Goal: Task Accomplishment & Management: Manage account settings

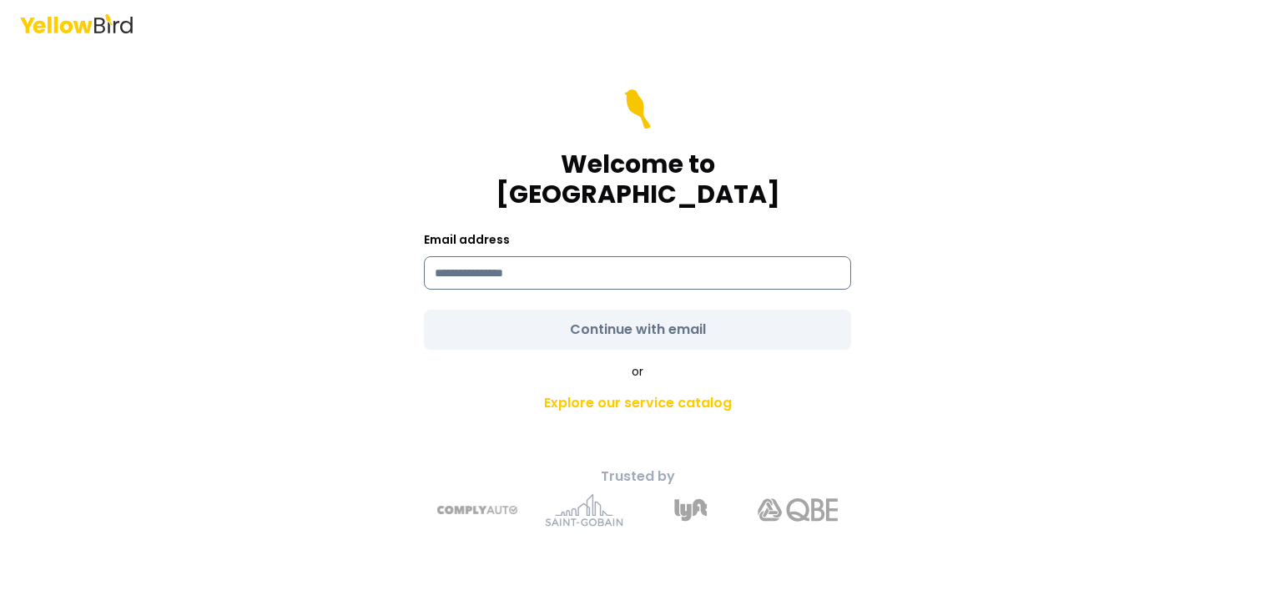
click at [570, 263] on input at bounding box center [637, 272] width 427 height 33
type input "**********"
click at [617, 315] on form "**********" at bounding box center [637, 219] width 427 height 260
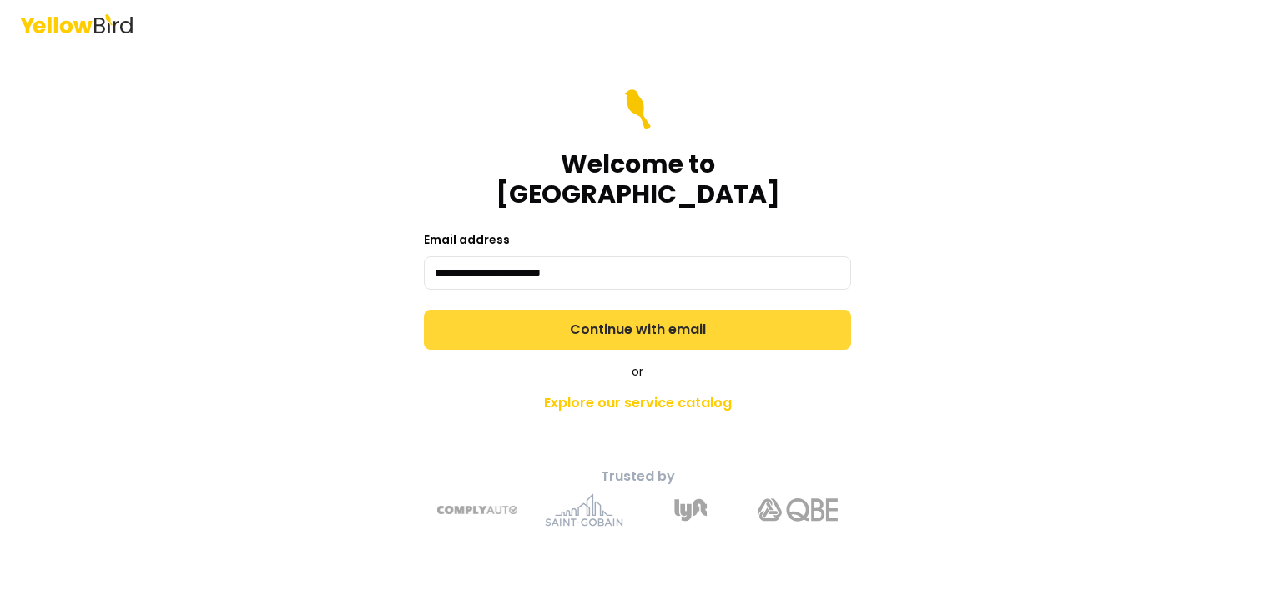
click at [614, 315] on button "Continue with email" at bounding box center [637, 329] width 427 height 40
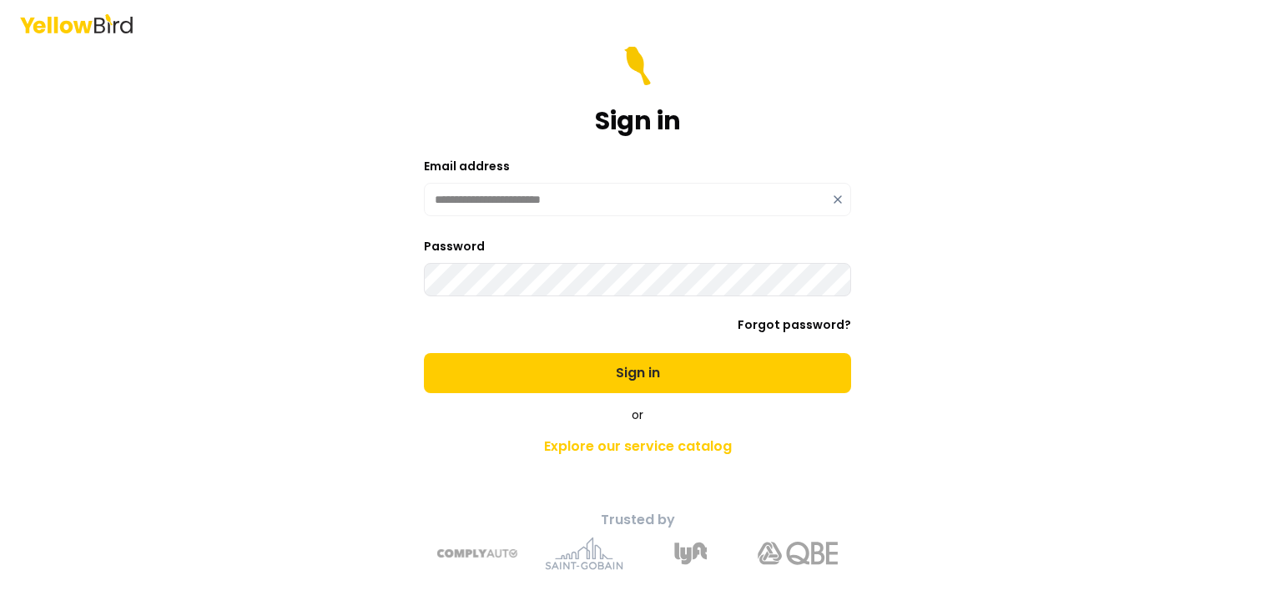
click at [1058, 342] on div "**********" at bounding box center [637, 308] width 1275 height 616
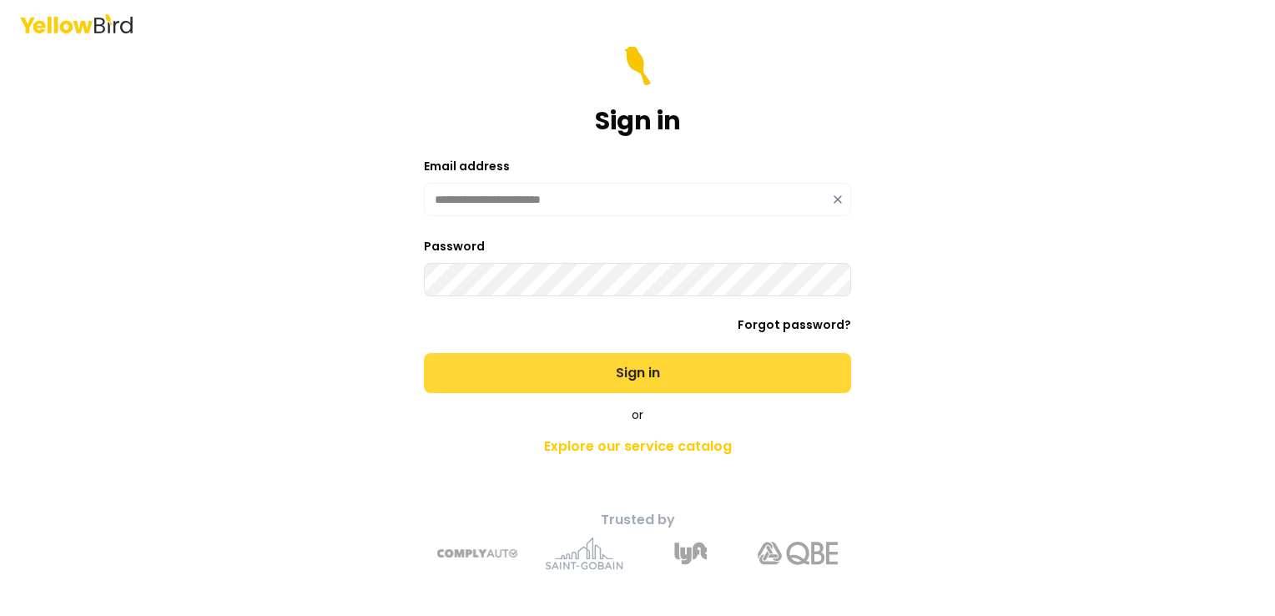
click at [668, 376] on button "Sign in" at bounding box center [637, 373] width 427 height 40
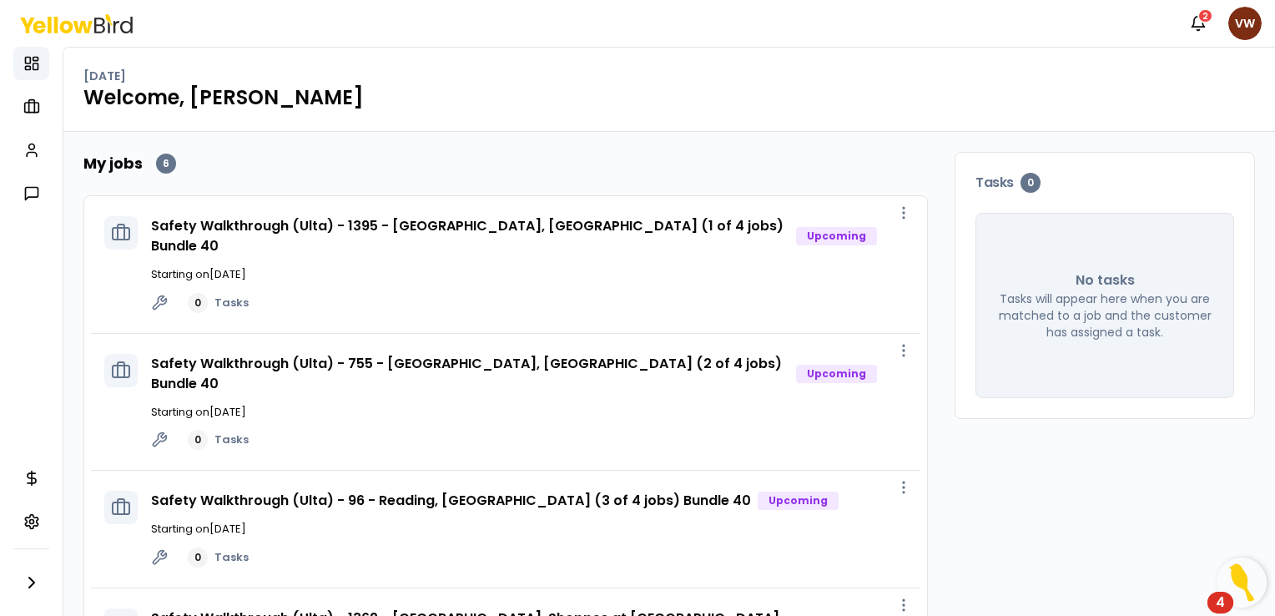
scroll to position [361, 0]
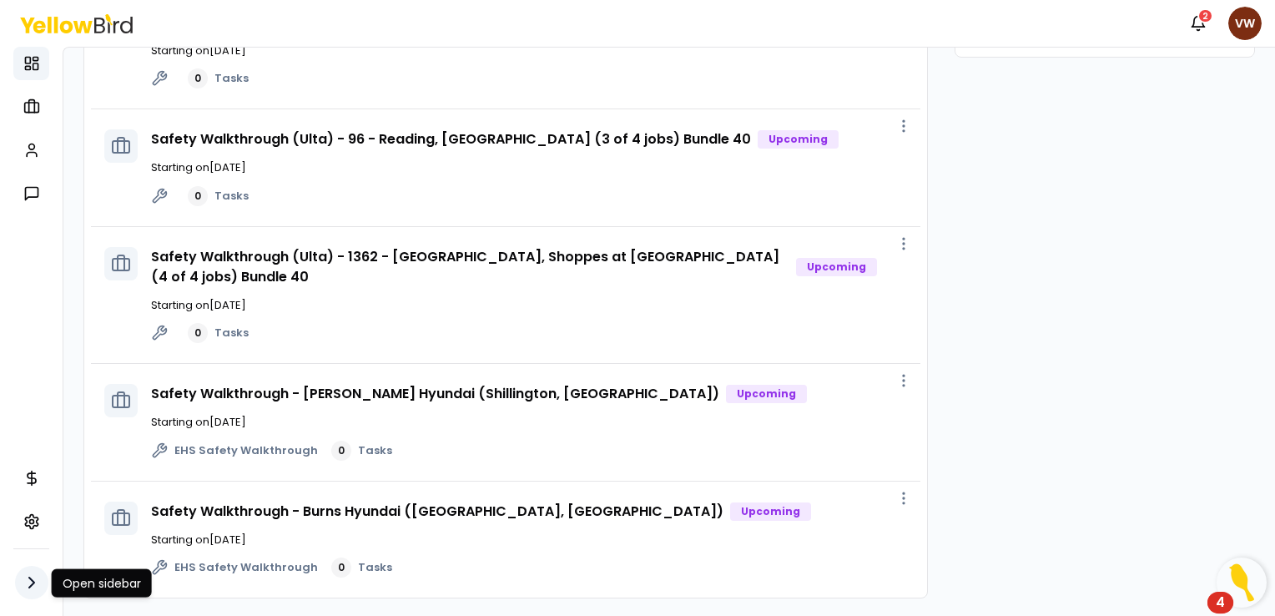
click at [29, 581] on icon "button" at bounding box center [32, 582] width 20 height 20
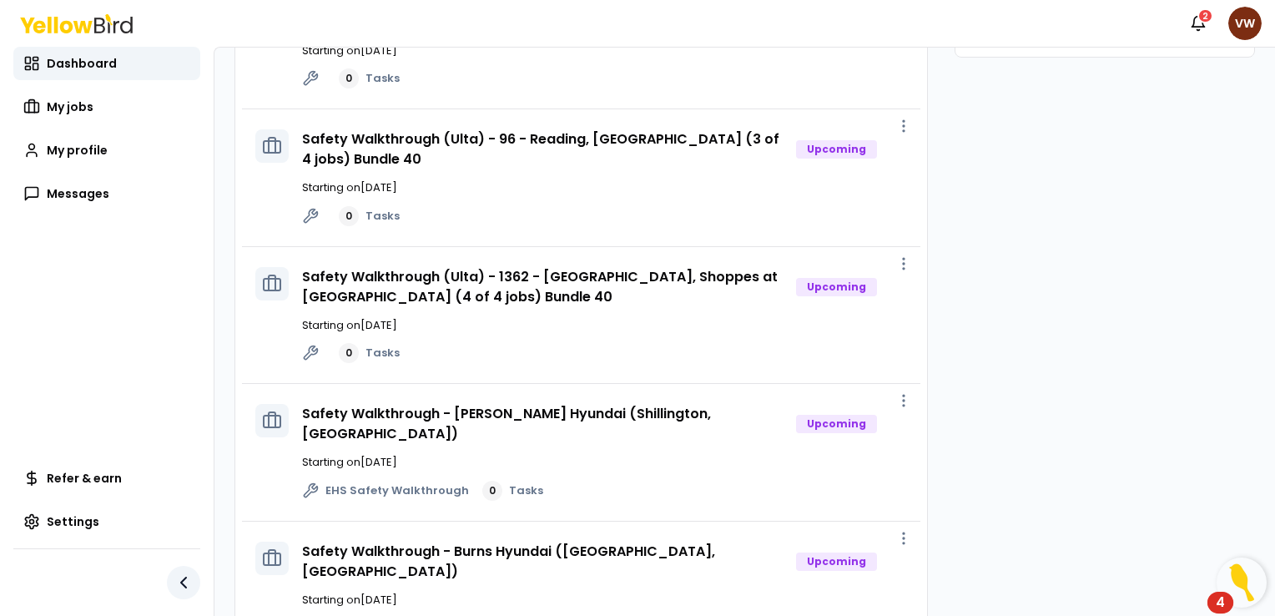
scroll to position [381, 0]
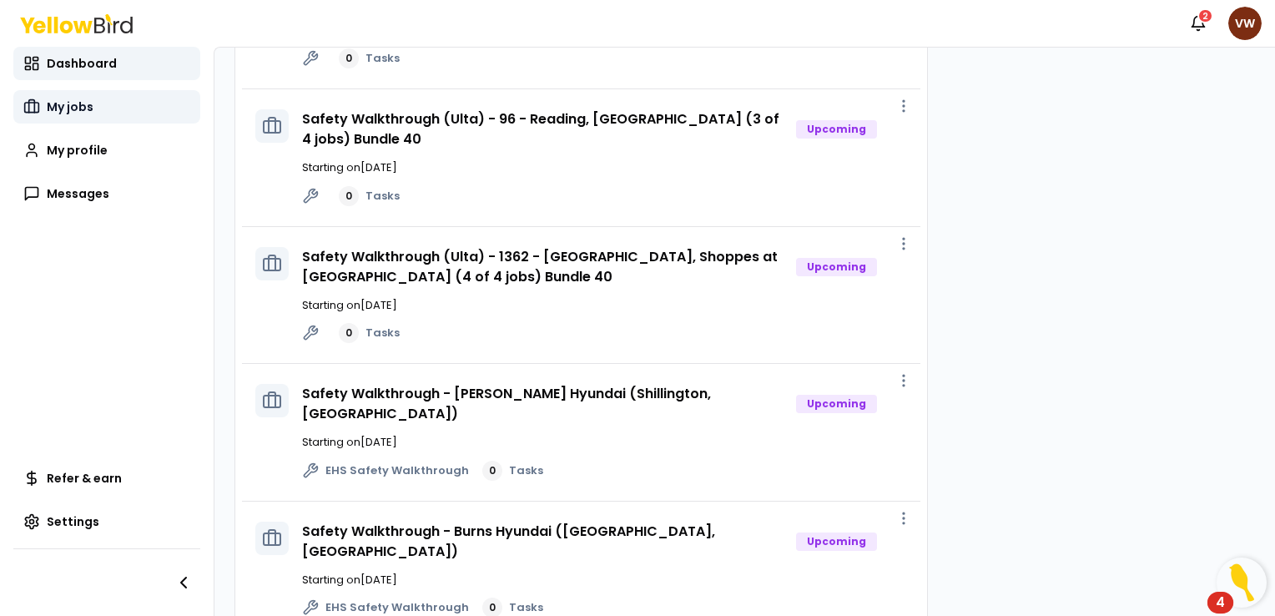
click at [81, 102] on span "My jobs" at bounding box center [70, 106] width 47 height 17
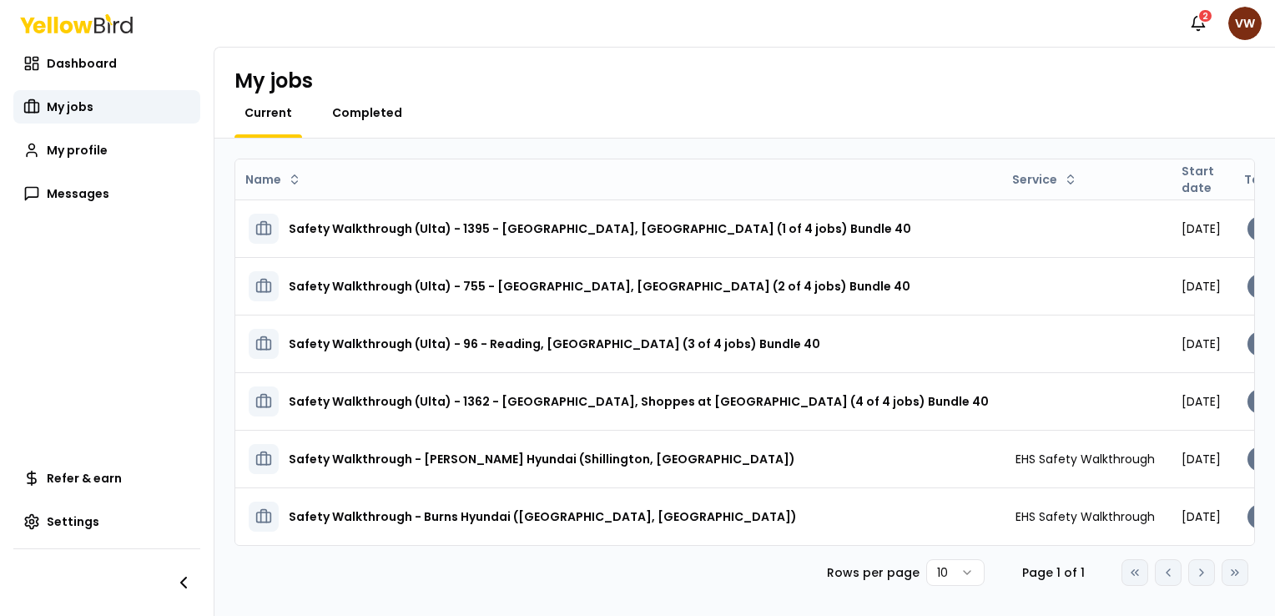
click at [375, 110] on span "Completed" at bounding box center [367, 112] width 70 height 17
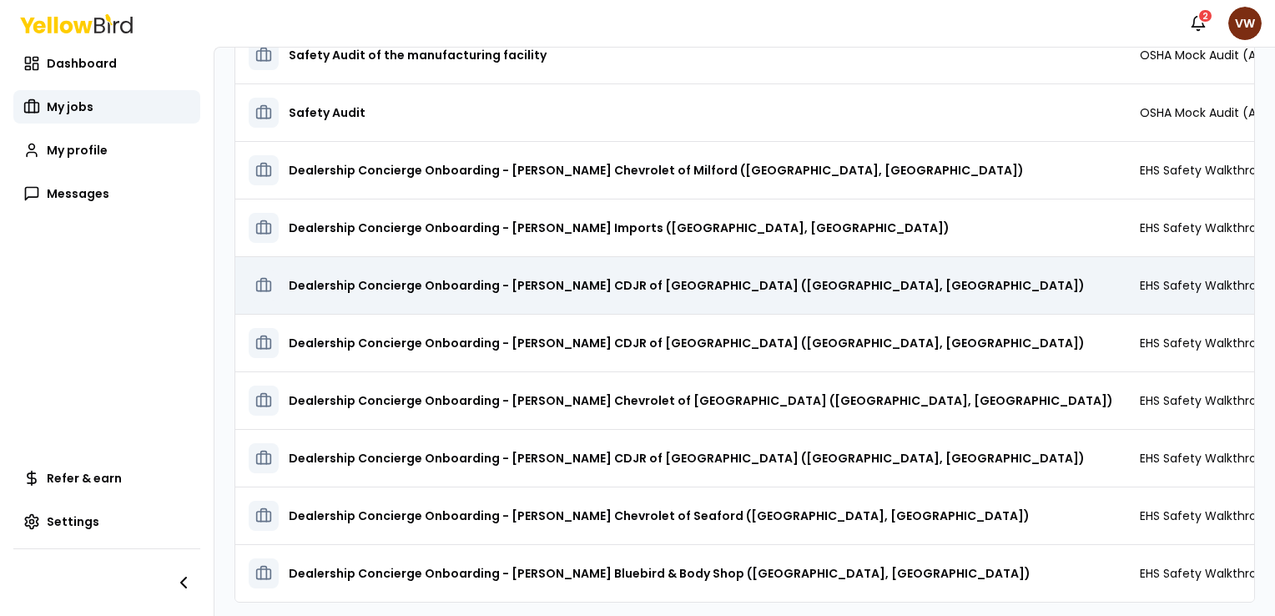
scroll to position [210, 0]
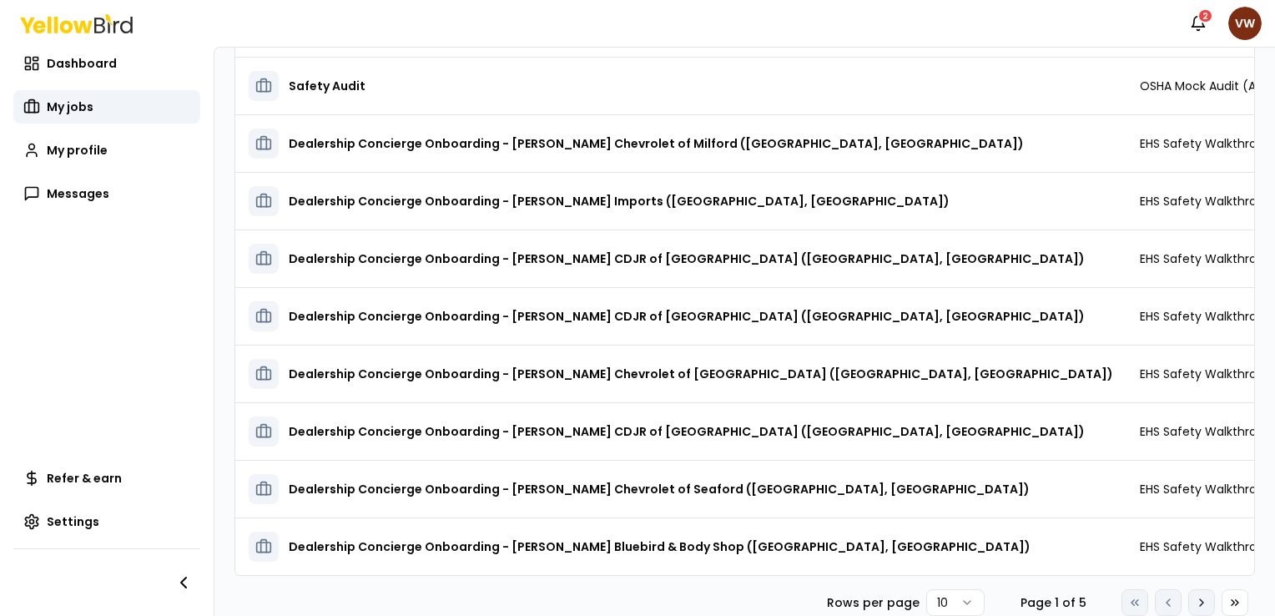
click at [1194, 602] on icon at bounding box center [1200, 602] width 13 height 13
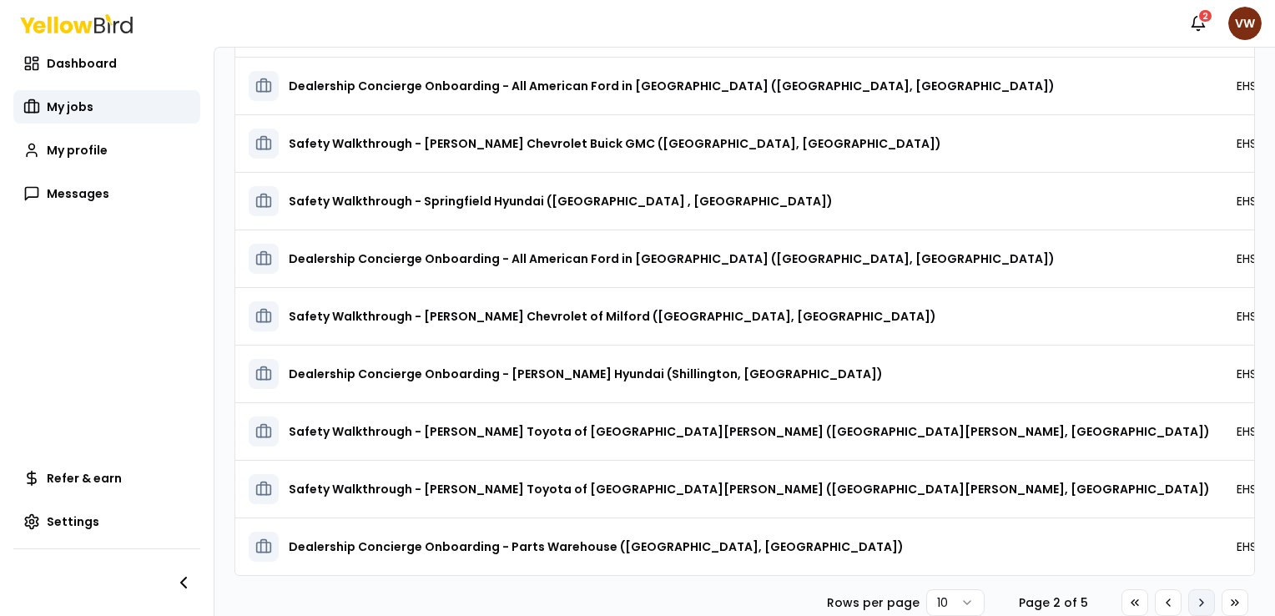
click at [1194, 602] on icon at bounding box center [1200, 602] width 13 height 13
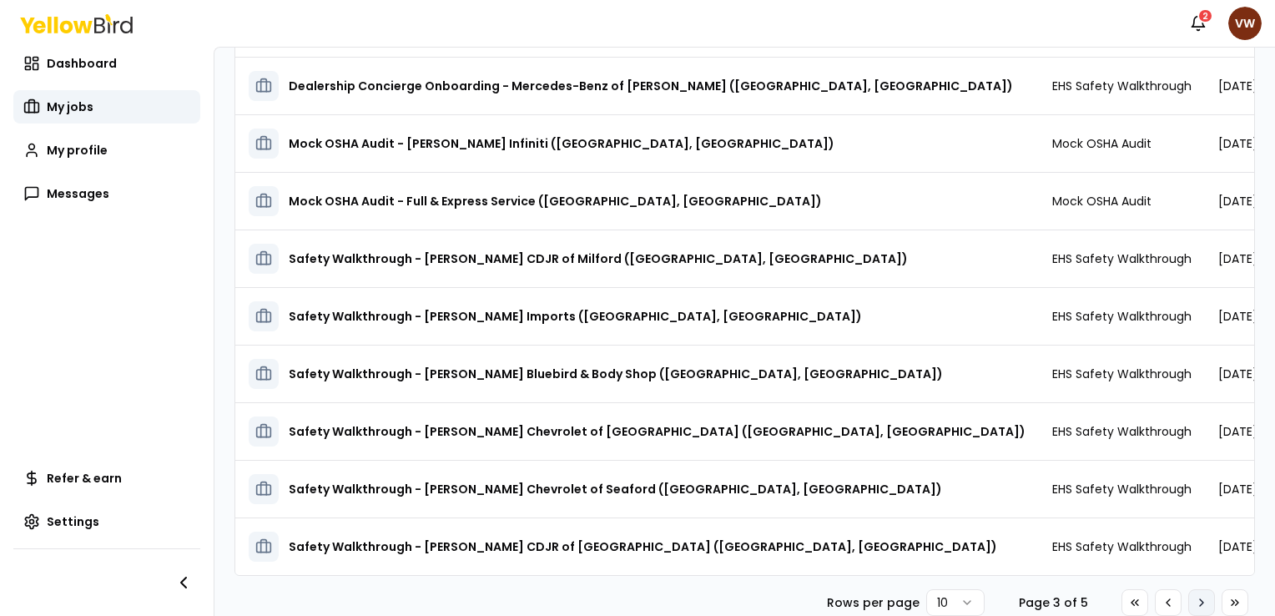
click at [1194, 603] on icon at bounding box center [1200, 602] width 13 height 13
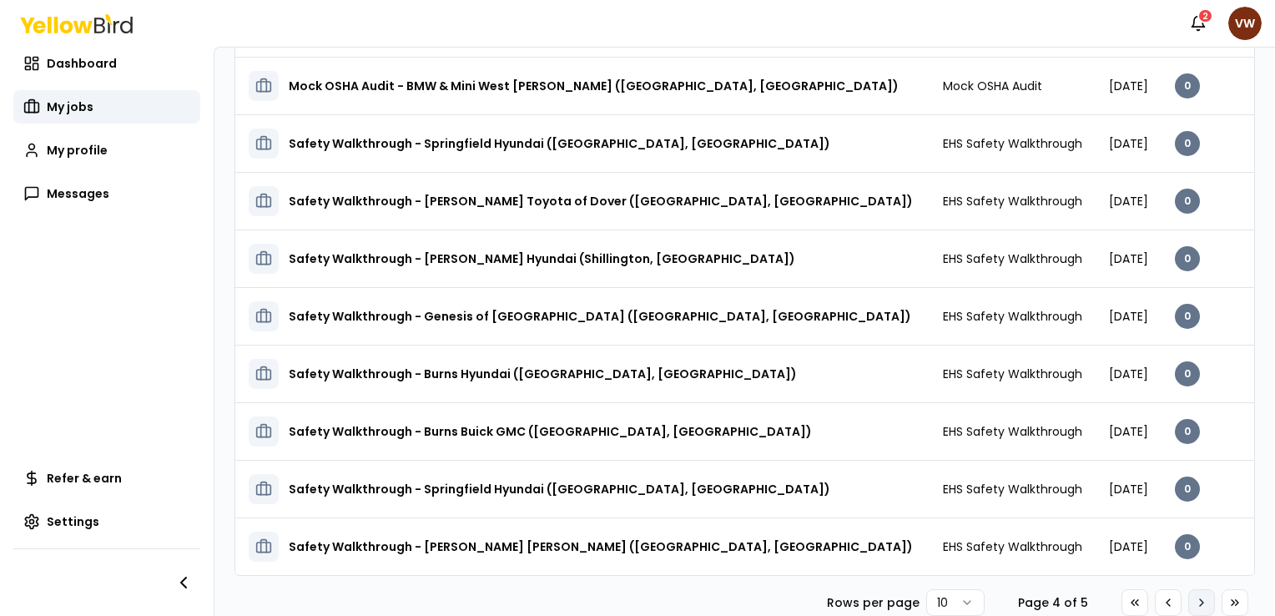
click at [1199, 600] on icon at bounding box center [1200, 602] width 3 height 7
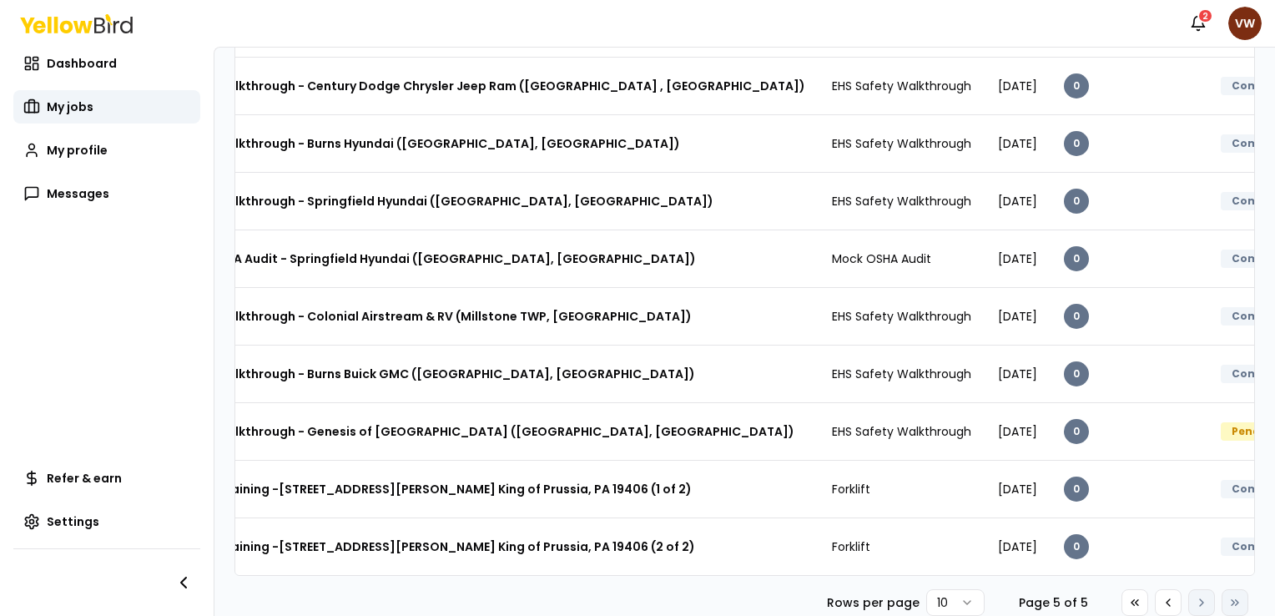
scroll to position [0, 0]
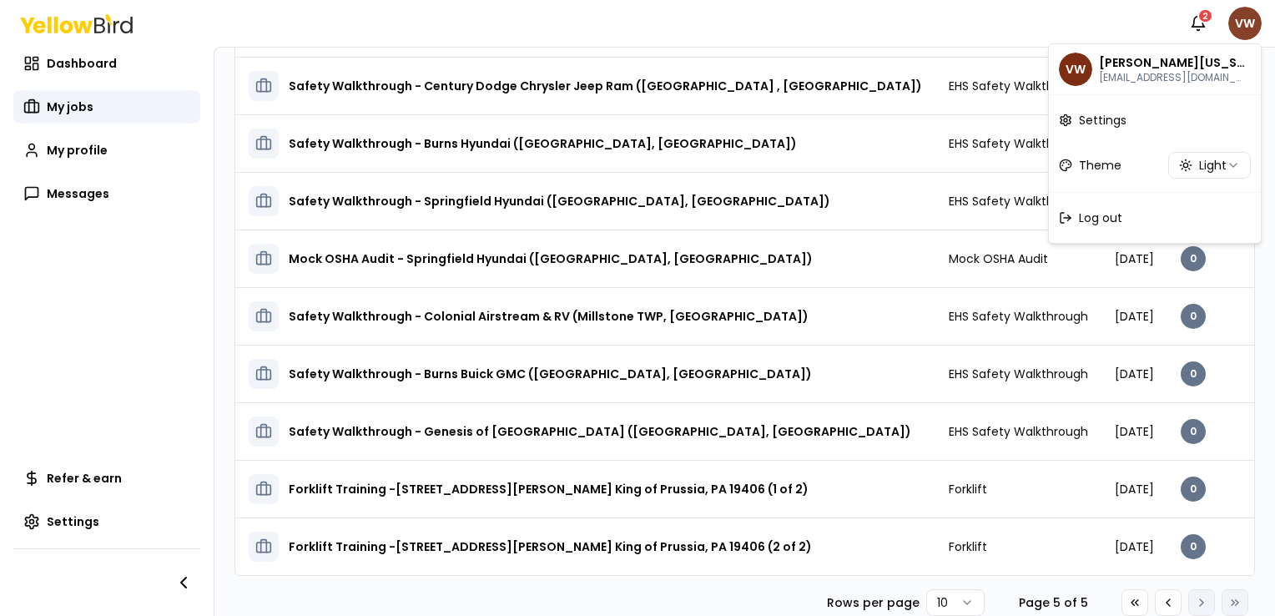
click at [1248, 23] on html "Notifications 2 VW Dashboard My jobs My profile Messages Refer & earn Settings …" at bounding box center [637, 308] width 1275 height 616
click at [1101, 223] on span "Log out" at bounding box center [1099, 217] width 43 height 17
